Goal: Task Accomplishment & Management: Use online tool/utility

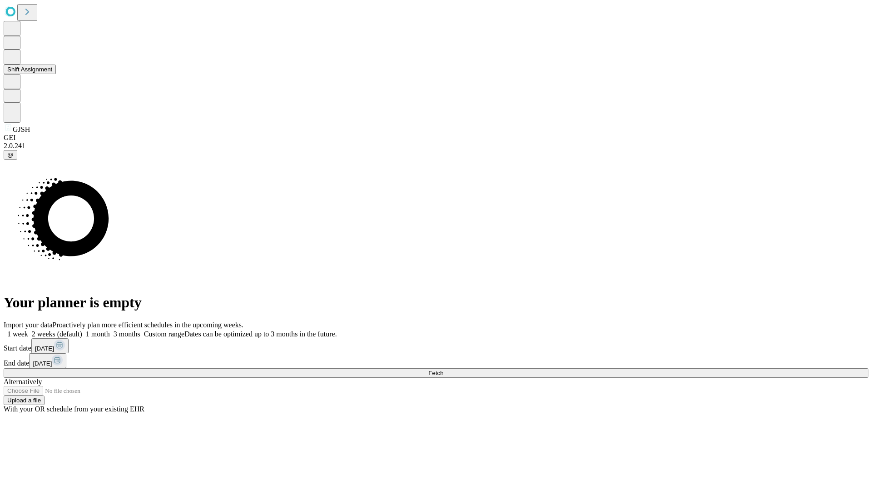
click at [56, 74] on button "Shift Assignment" at bounding box center [30, 70] width 52 height 10
